Goal: Browse casually

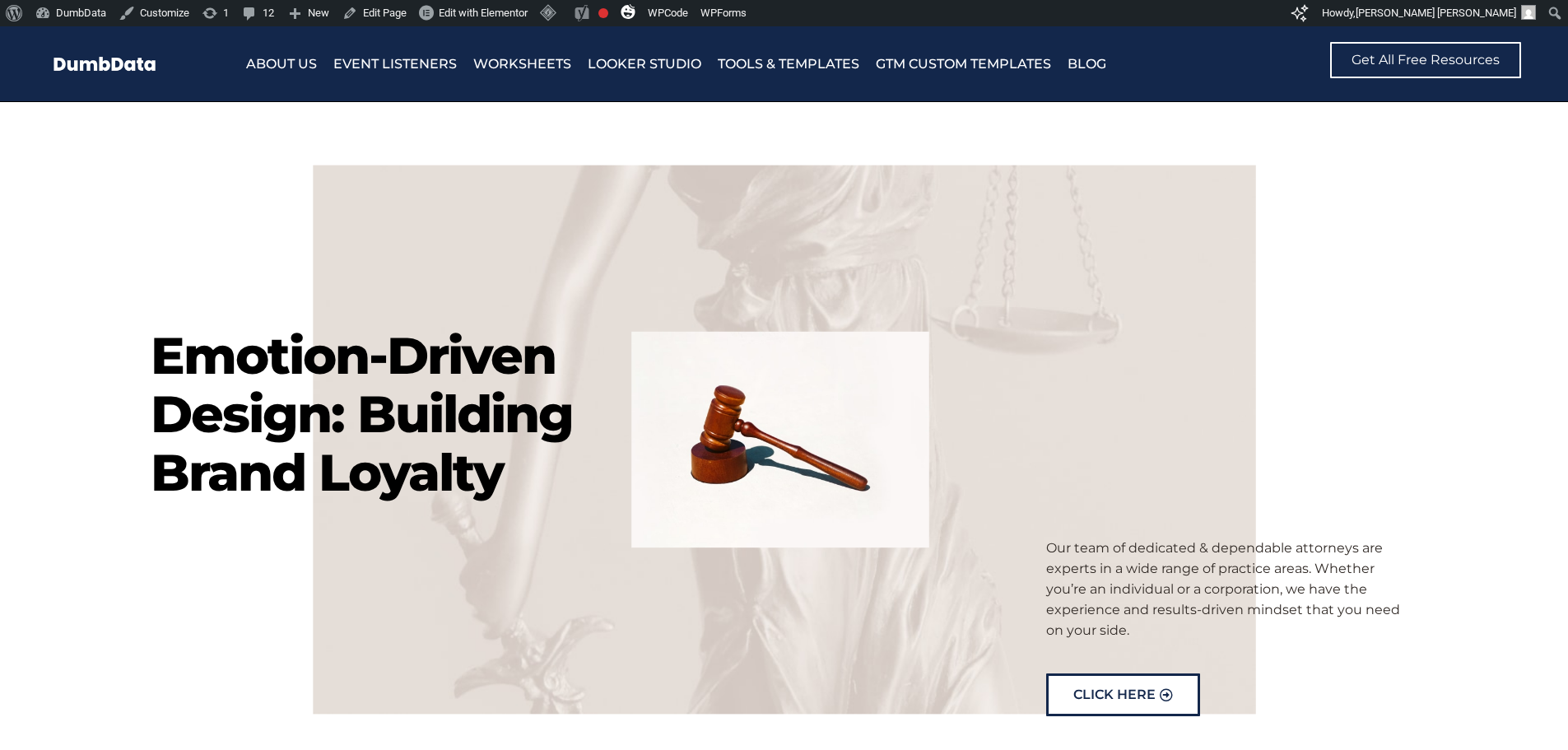
scroll to position [6013, 0]
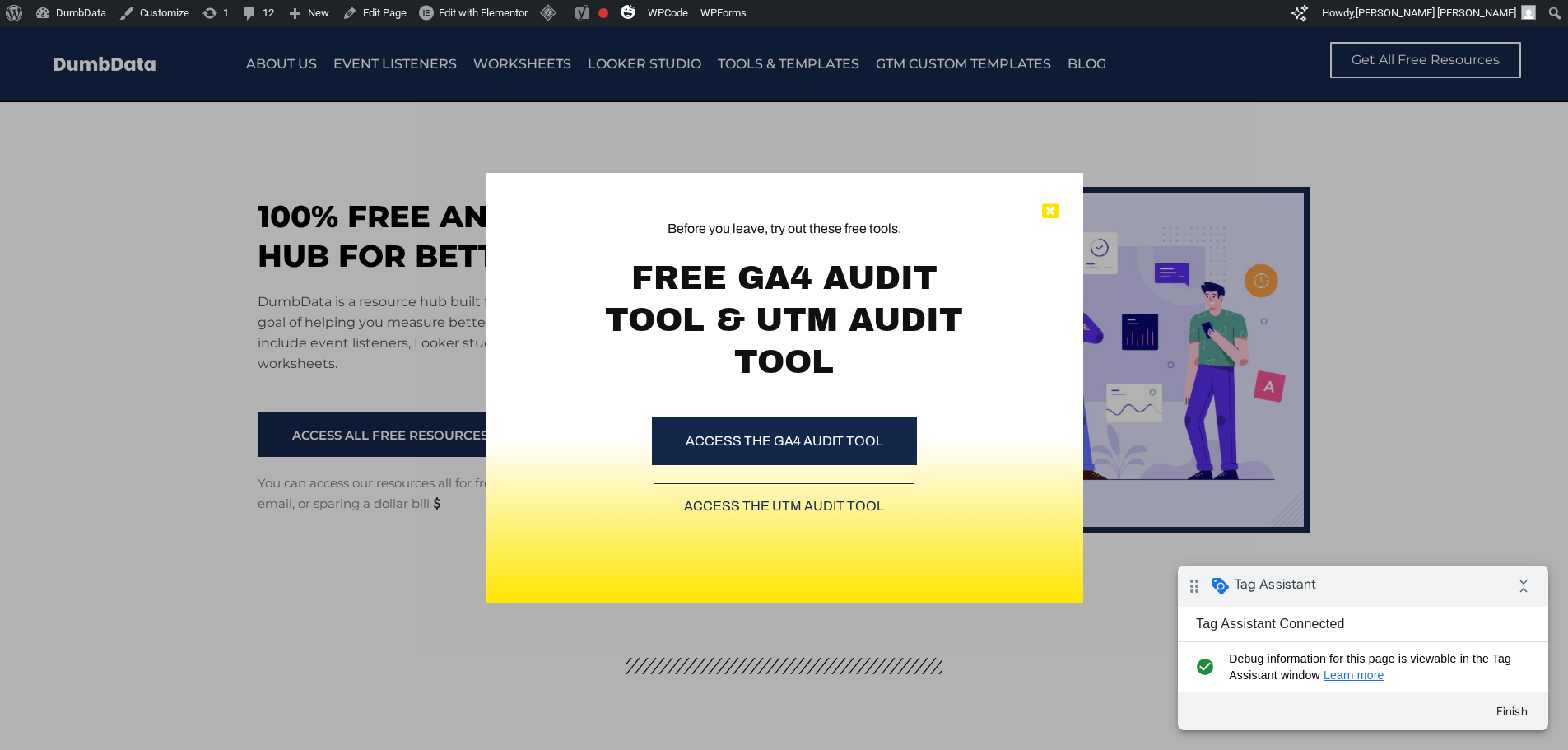
click at [1053, 210] on icon at bounding box center [1050, 211] width 16 height 16
